Goal: Information Seeking & Learning: Learn about a topic

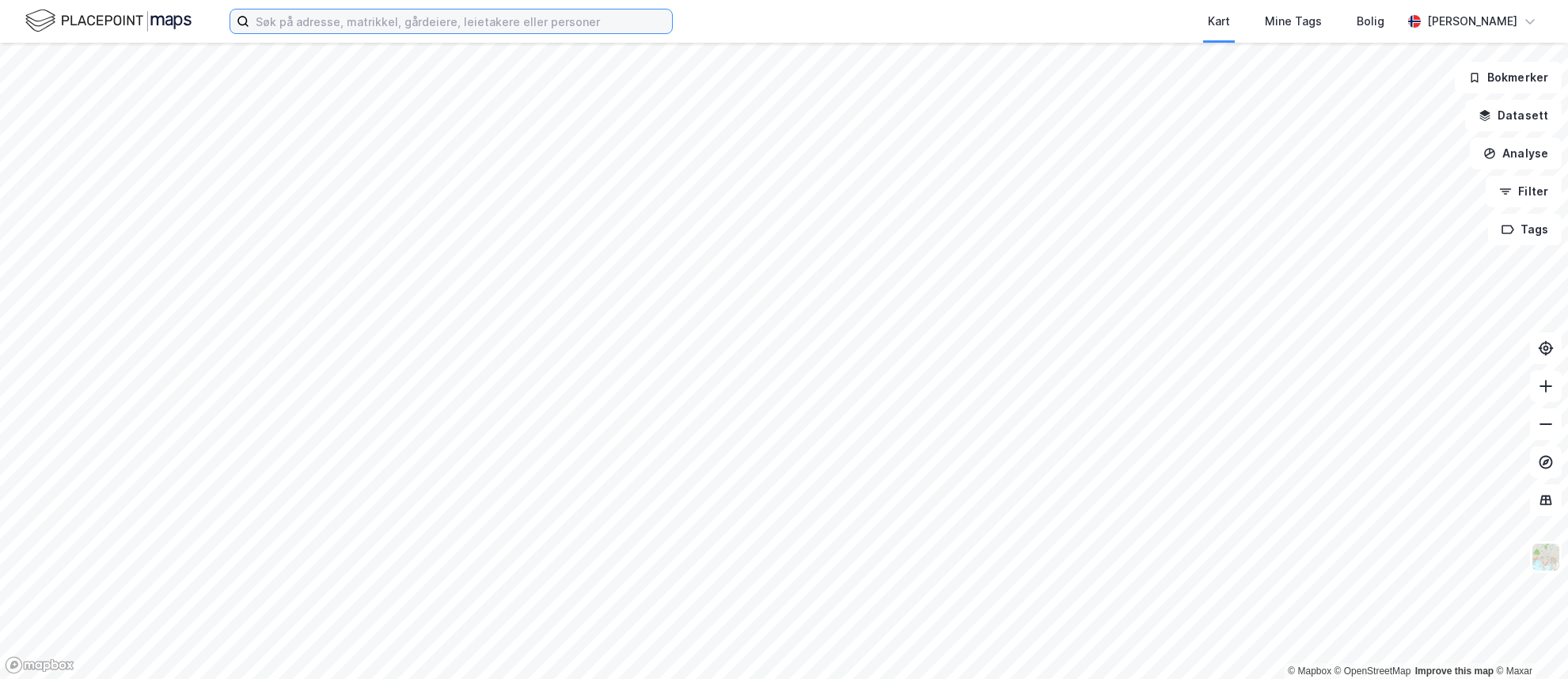
click at [325, 23] on input at bounding box center [460, 22] width 423 height 24
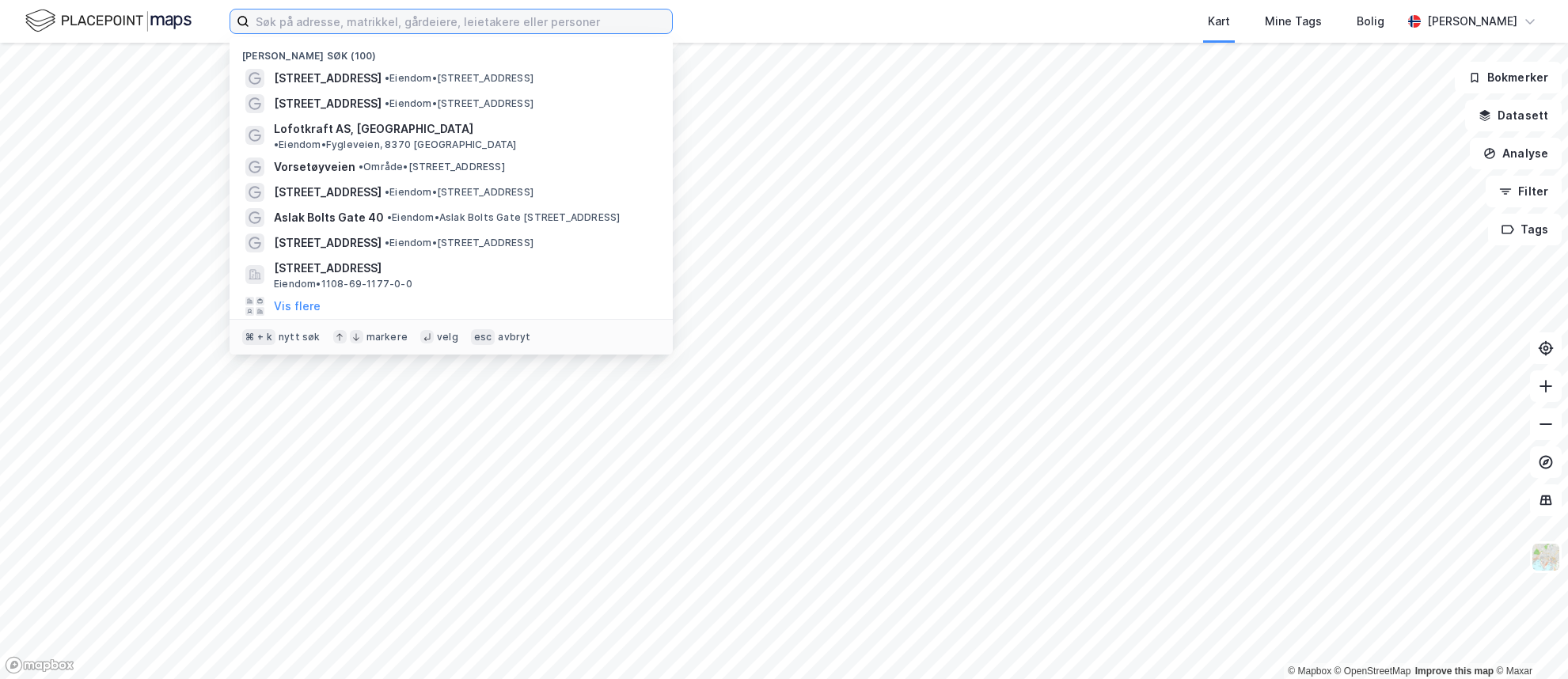
paste input "vikesågaten 89"
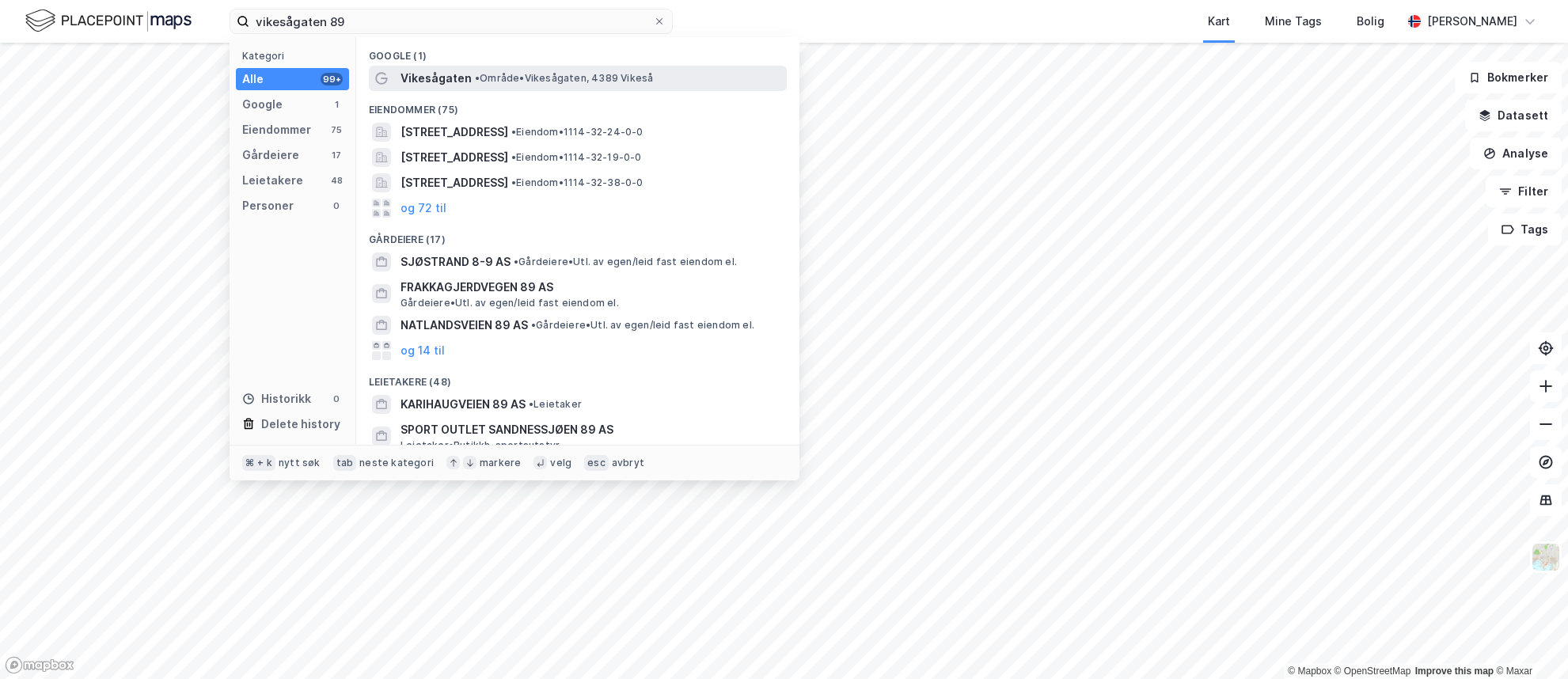
click at [520, 75] on span "• Område • Vikesågaten, 4389 Vikeså" at bounding box center [564, 78] width 178 height 13
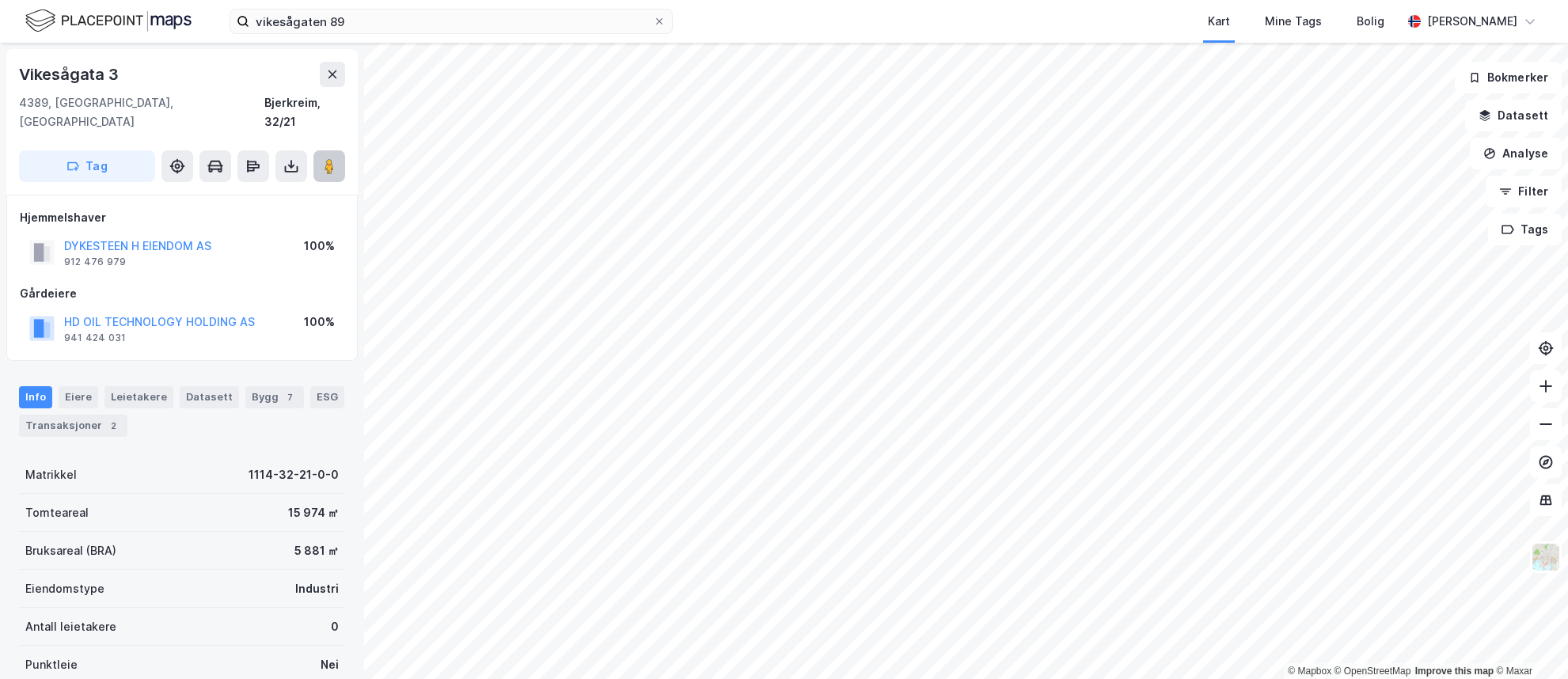
click at [342, 150] on button at bounding box center [329, 166] width 32 height 32
click at [140, 386] on div "Leietakere" at bounding box center [139, 397] width 69 height 22
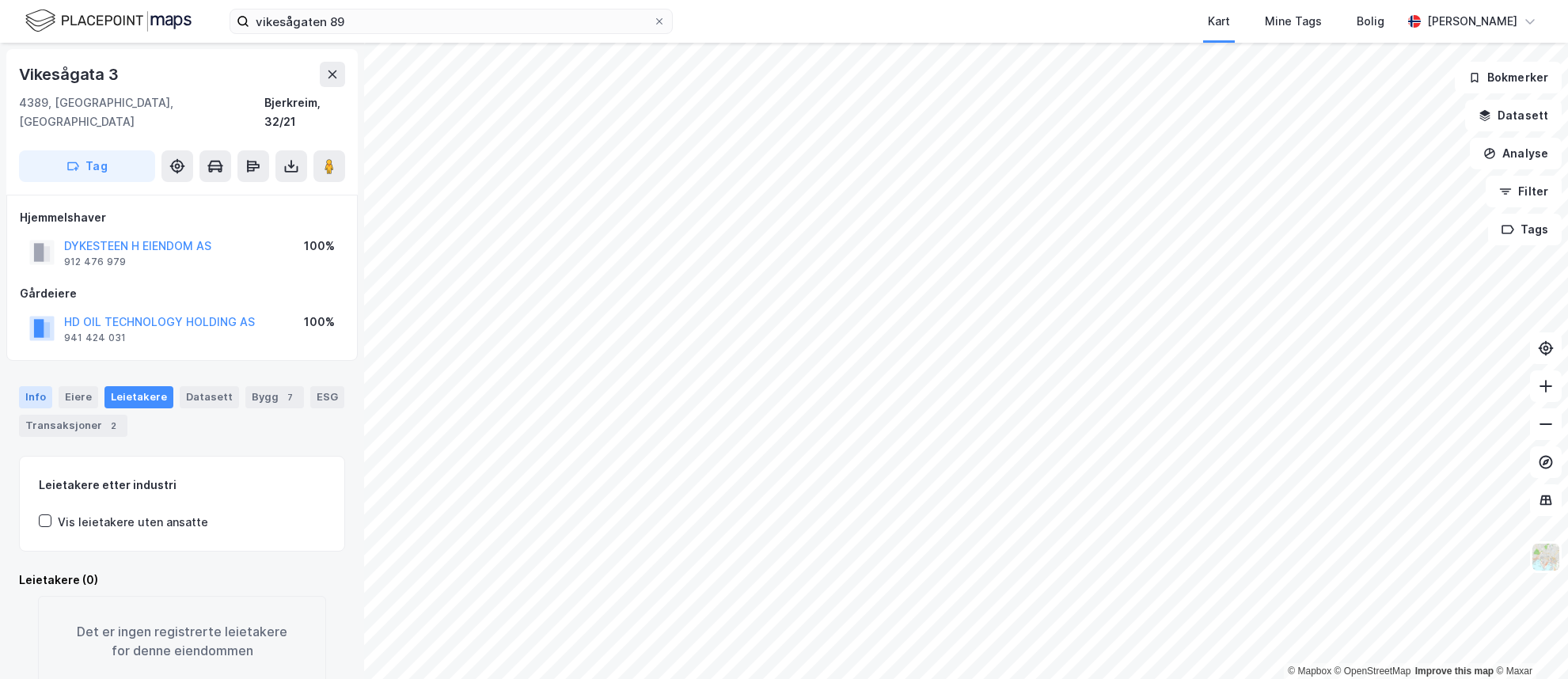
click at [37, 386] on div "Info" at bounding box center [36, 397] width 34 height 22
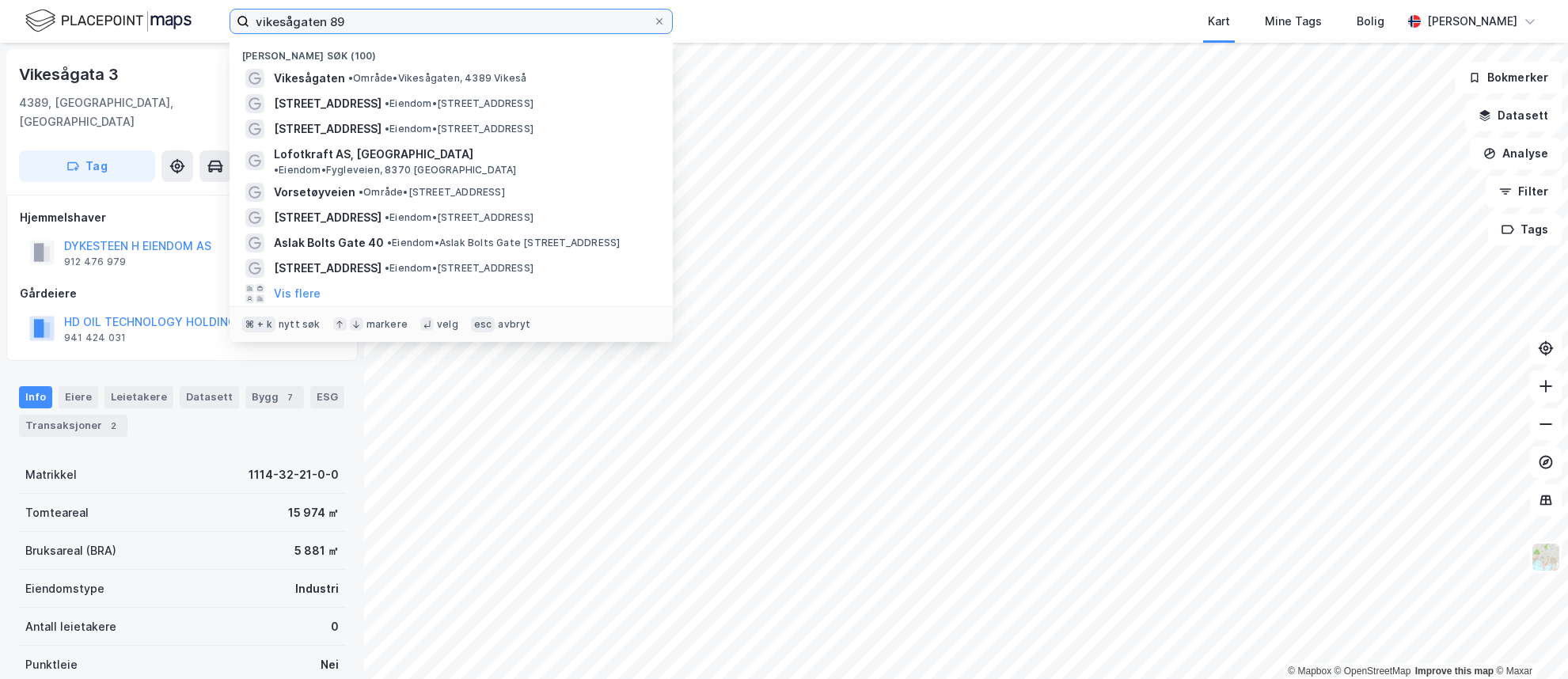
click at [429, 19] on input "vikesågaten 89" at bounding box center [451, 22] width 404 height 24
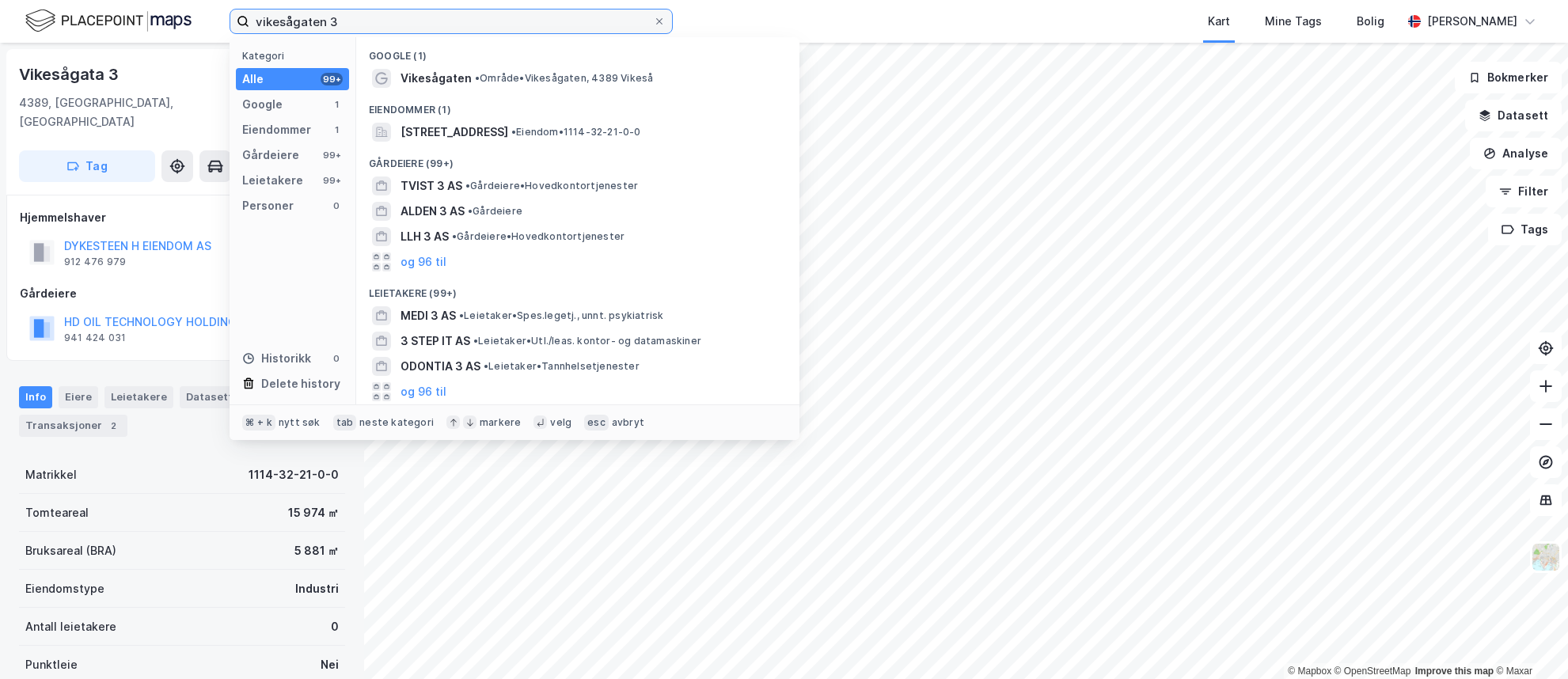
type input "vikesågaten 3"
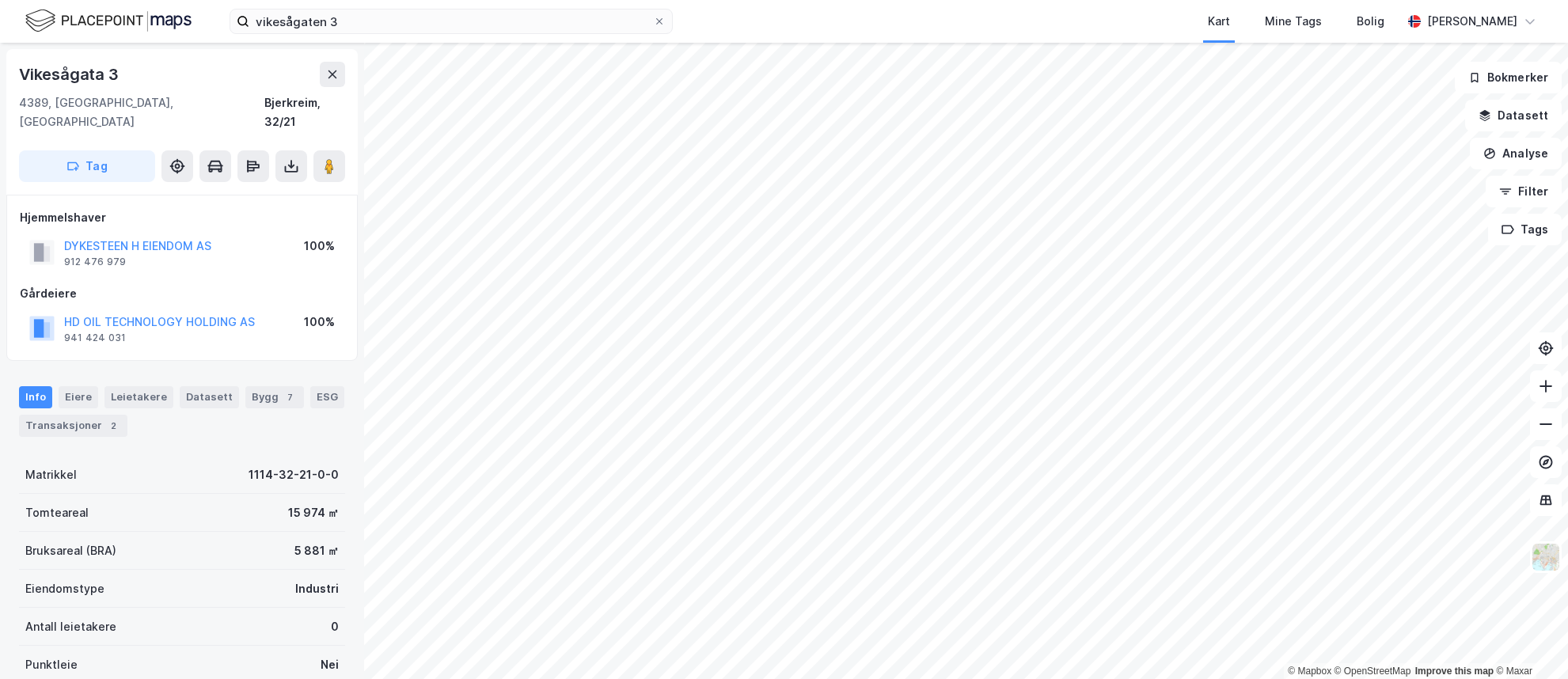
click at [30, 427] on div "Info Eiere Leietakere Datasett Bygg 7 ESG Transaksjoner 2 Matrikkel 1114-32-21-…" at bounding box center [182, 615] width 326 height 495
drag, startPoint x: 119, startPoint y: 70, endPoint x: 11, endPoint y: 72, distance: 108.0
click at [11, 72] on div "[STREET_ADDRESS]" at bounding box center [182, 122] width 352 height 145
copy div "Vikesågata 3"
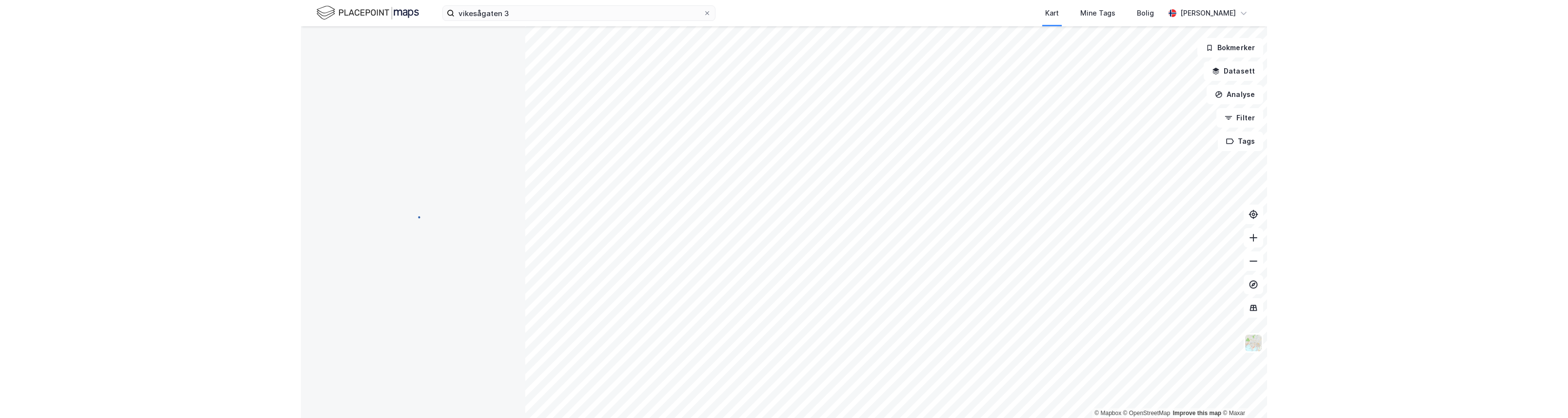
scroll to position [2, 0]
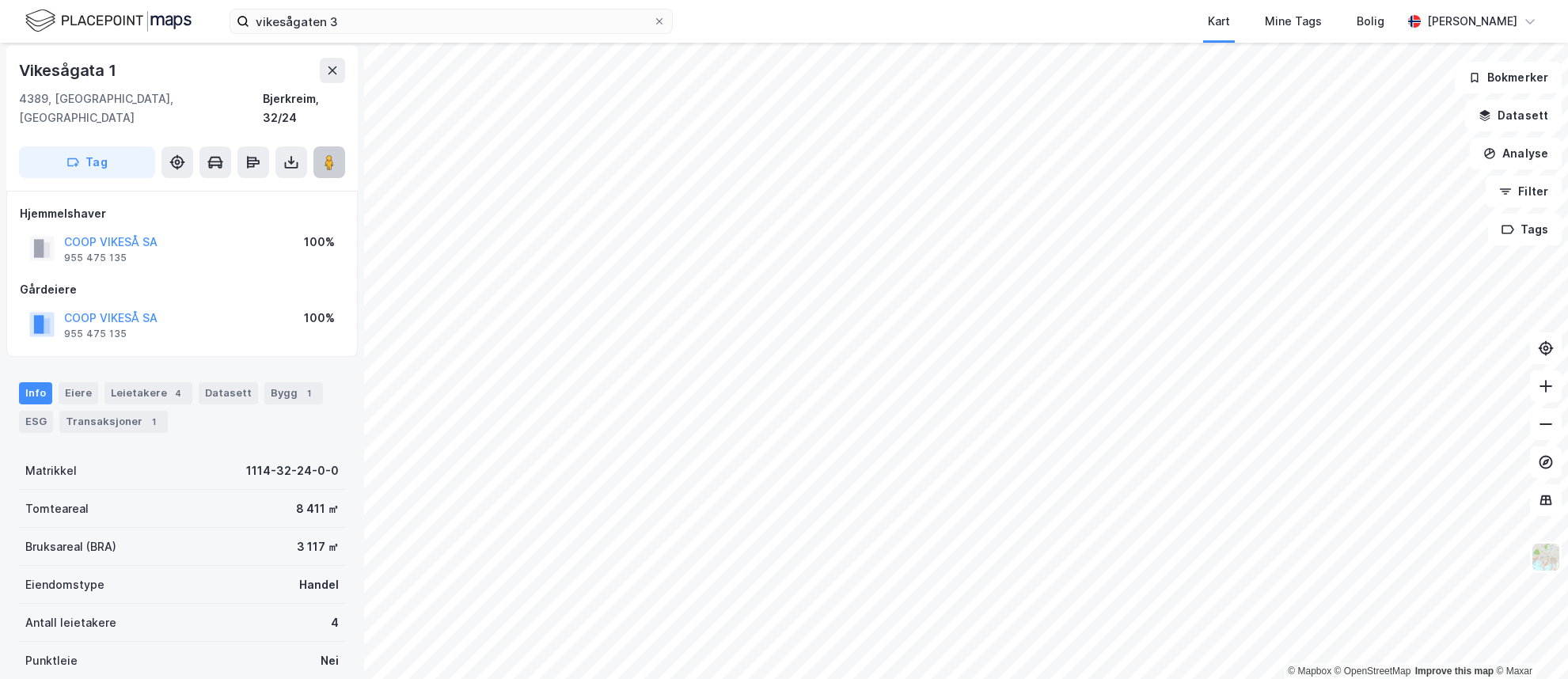
click at [329, 154] on image at bounding box center [330, 162] width 10 height 16
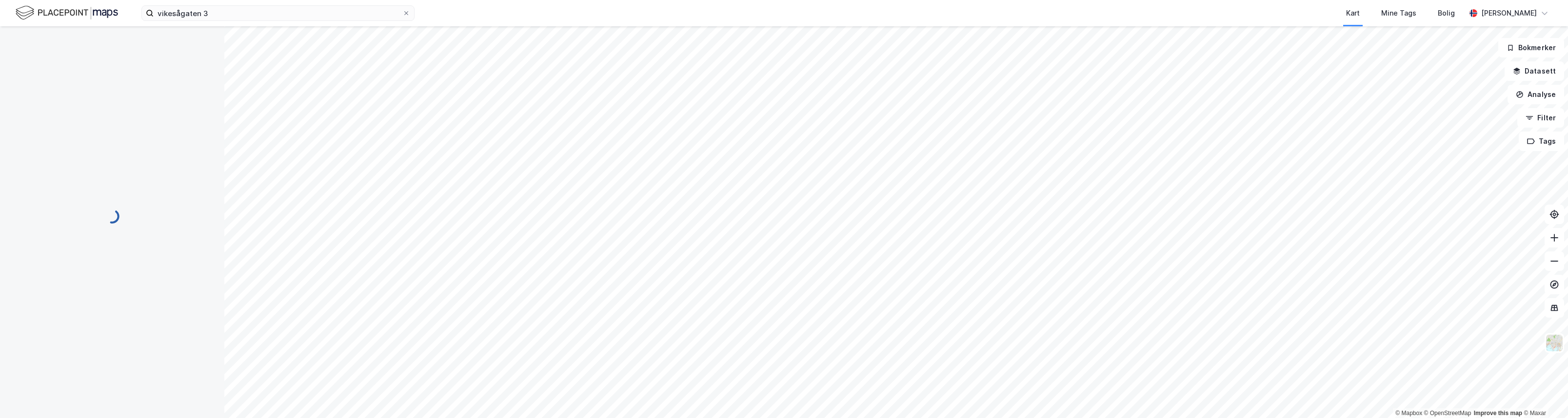
scroll to position [2, 0]
